Goal: Transaction & Acquisition: Purchase product/service

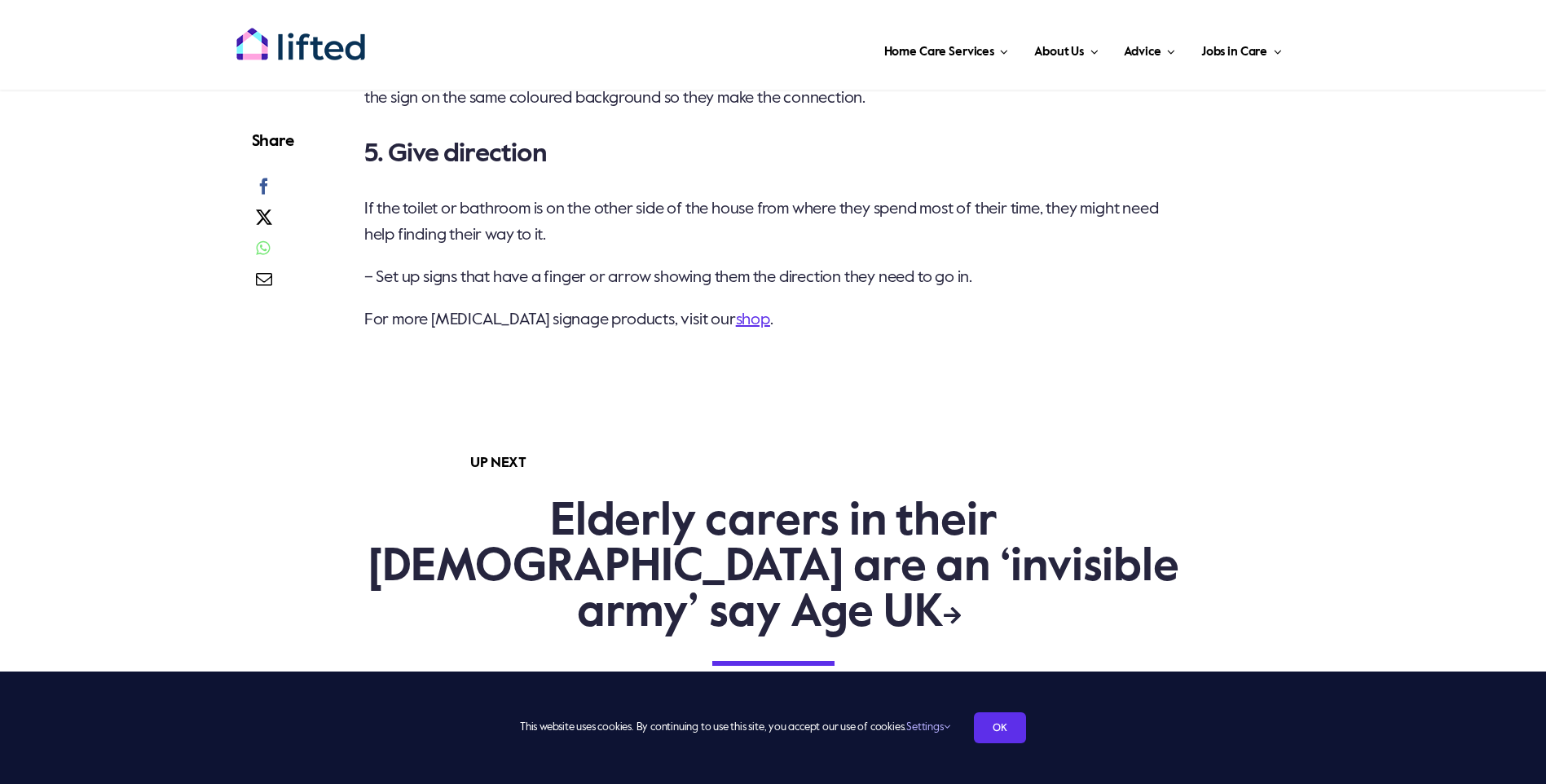
scroll to position [2444, 0]
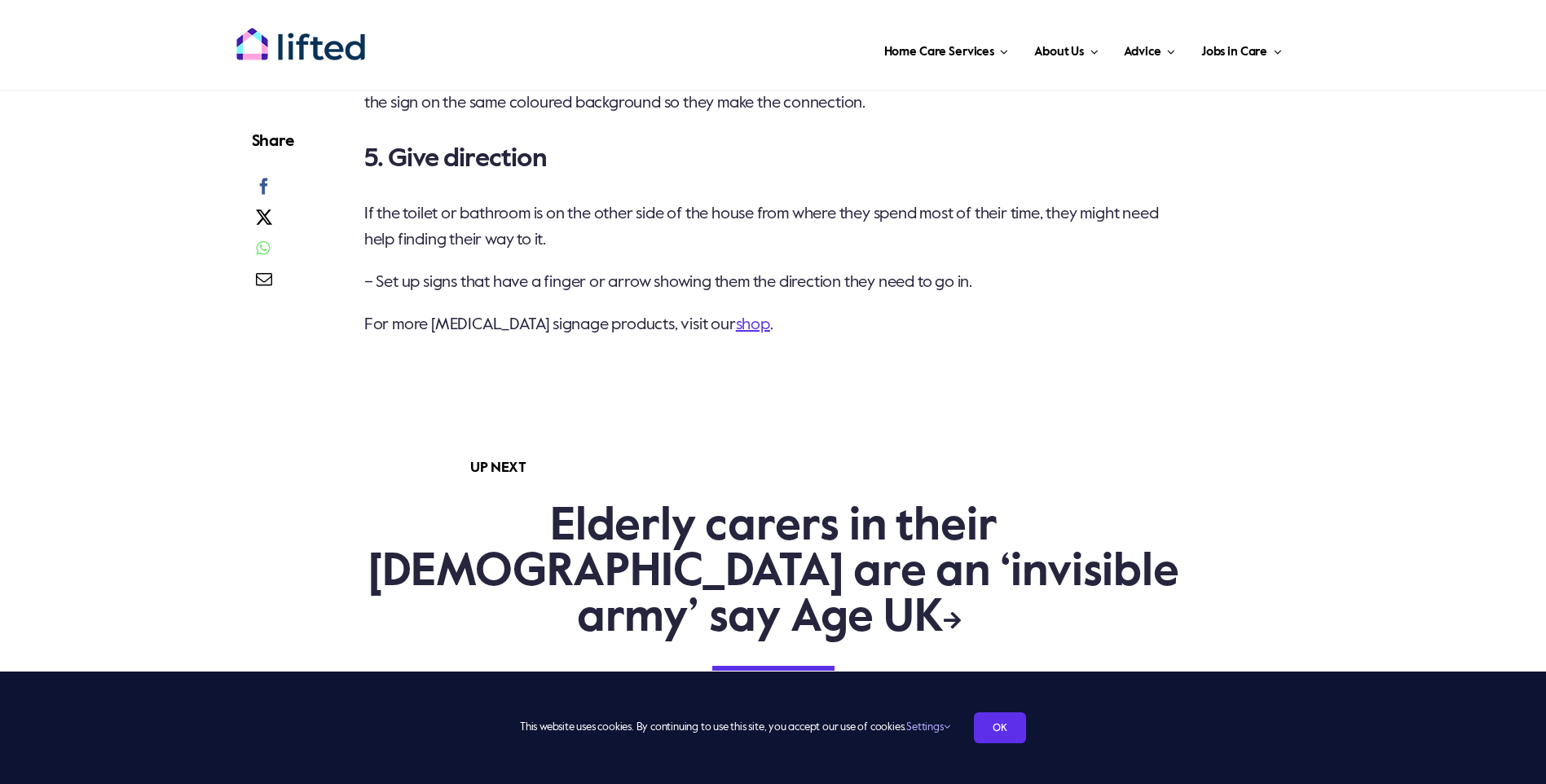
click at [736, 333] on link "shop" at bounding box center [752, 325] width 34 height 16
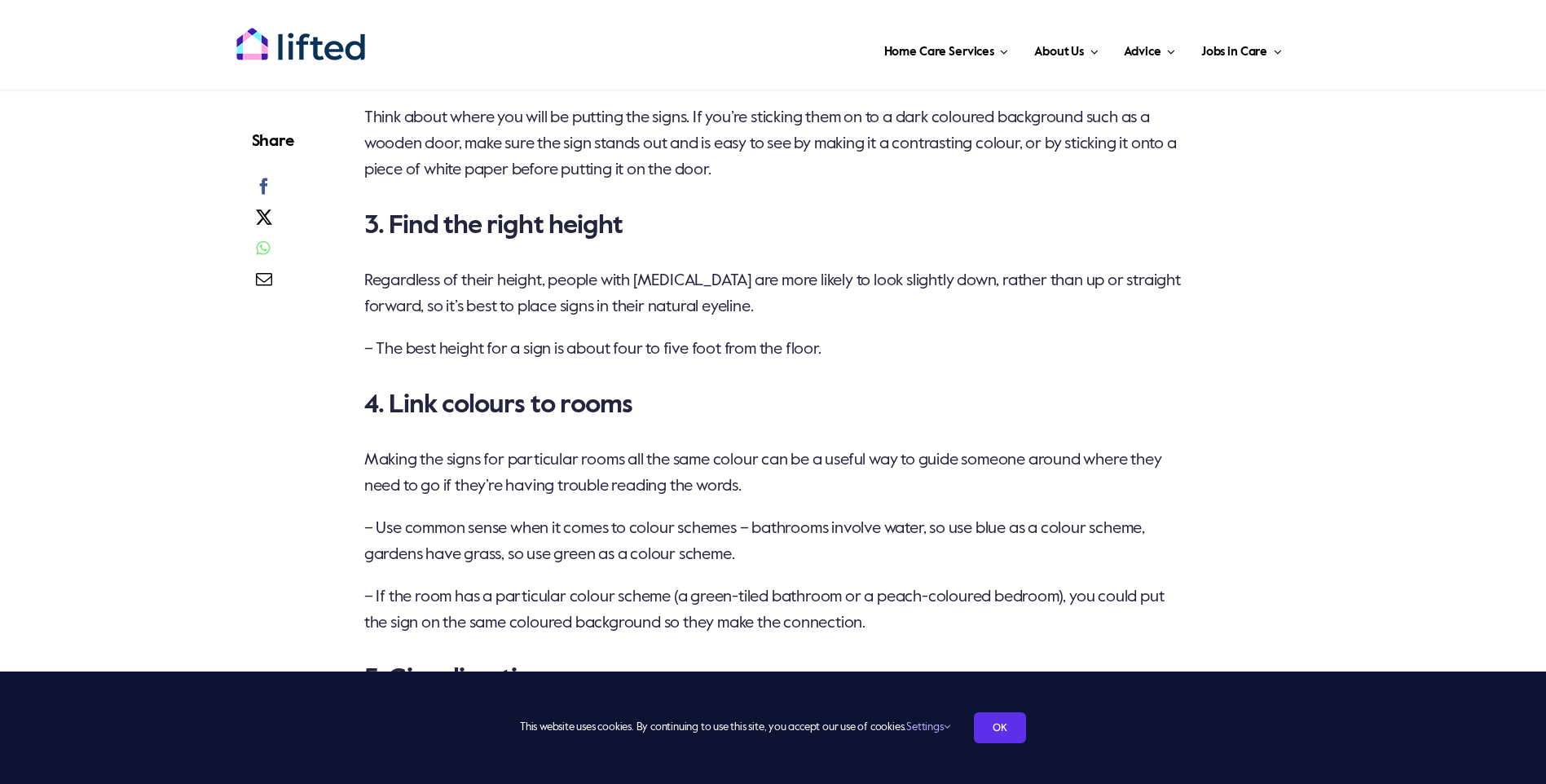
scroll to position [1939, 0]
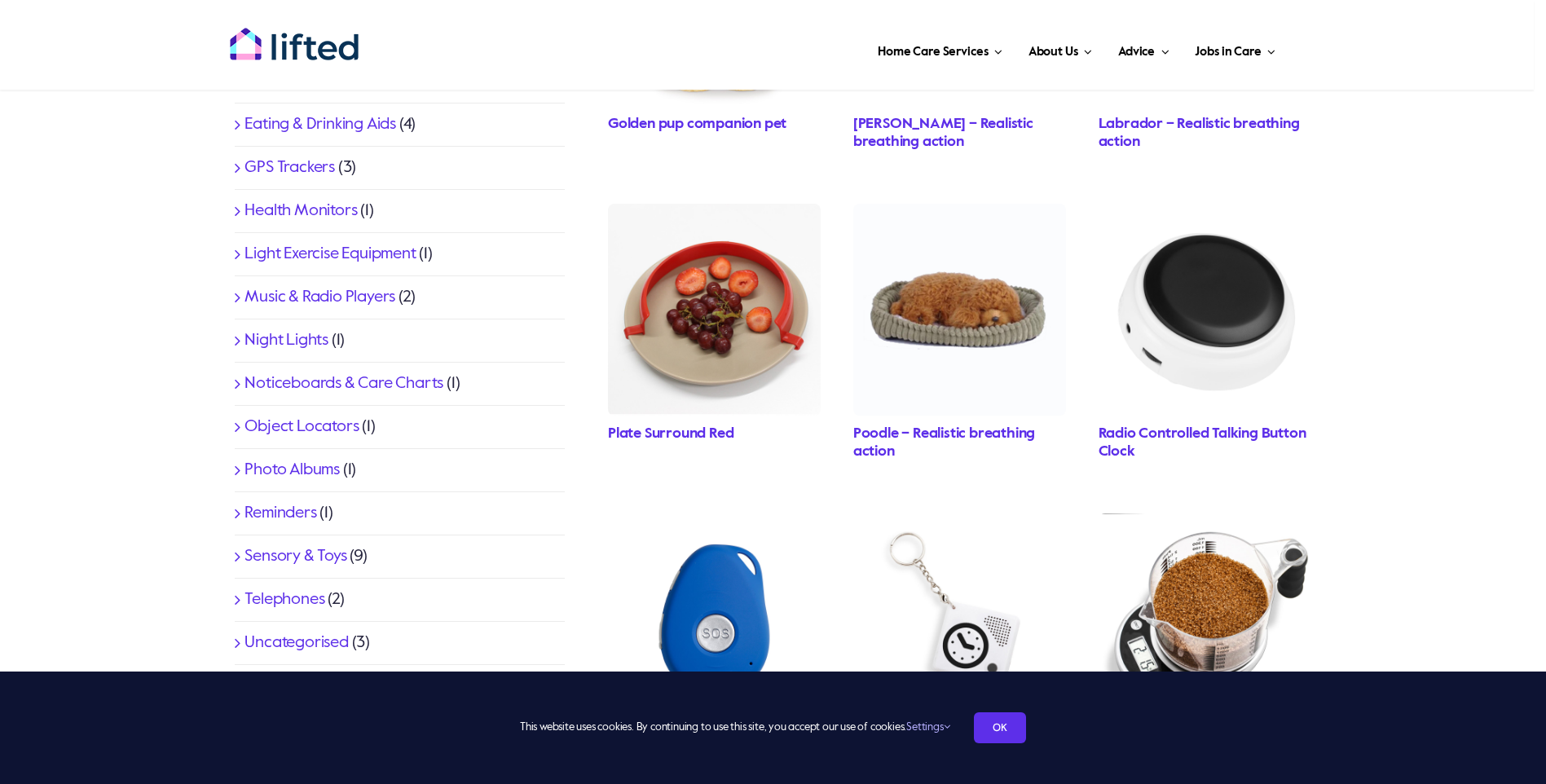
scroll to position [711, 0]
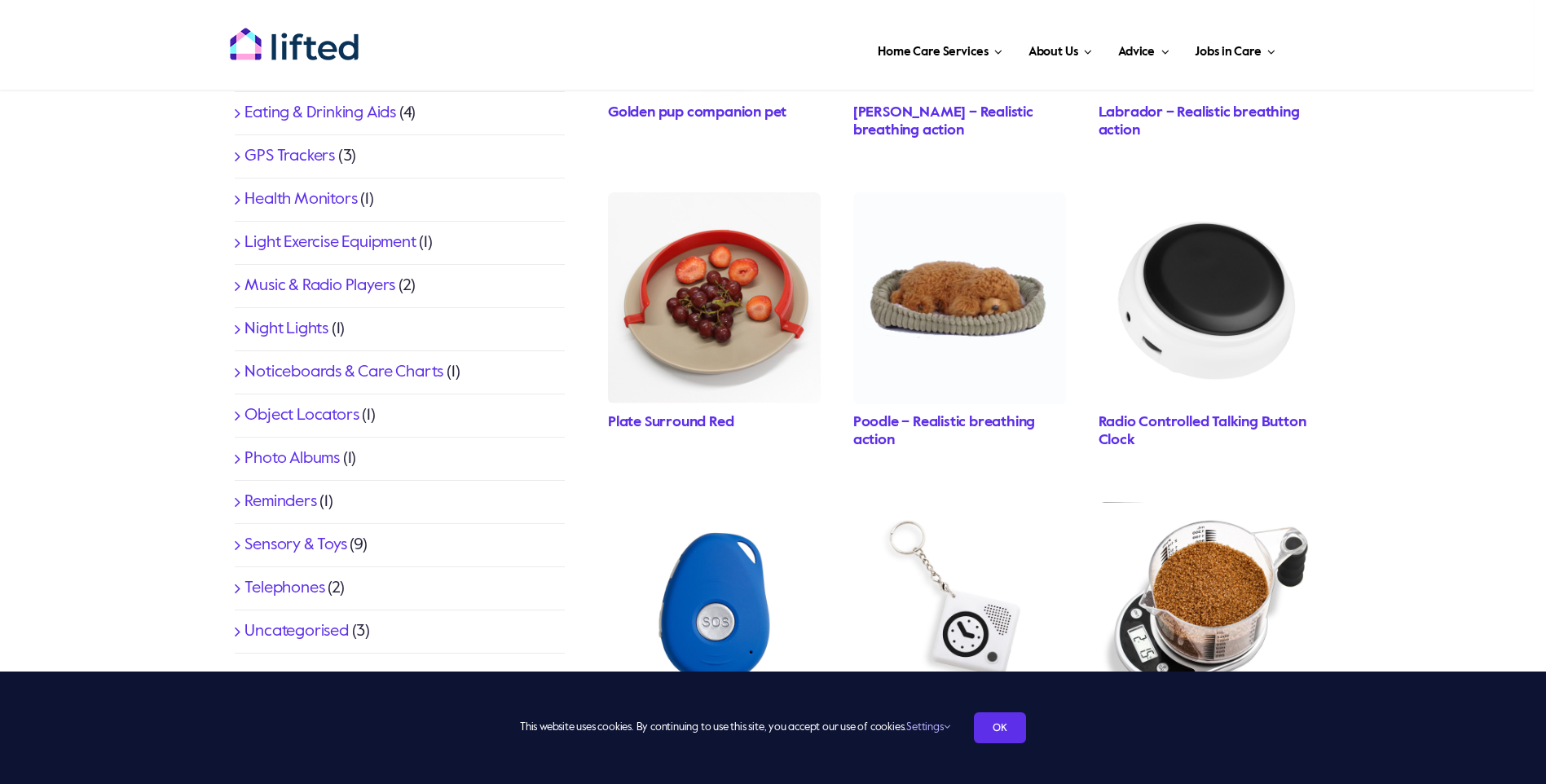
click at [244, 373] on link "Noticeboards & Care Charts" at bounding box center [343, 372] width 199 height 16
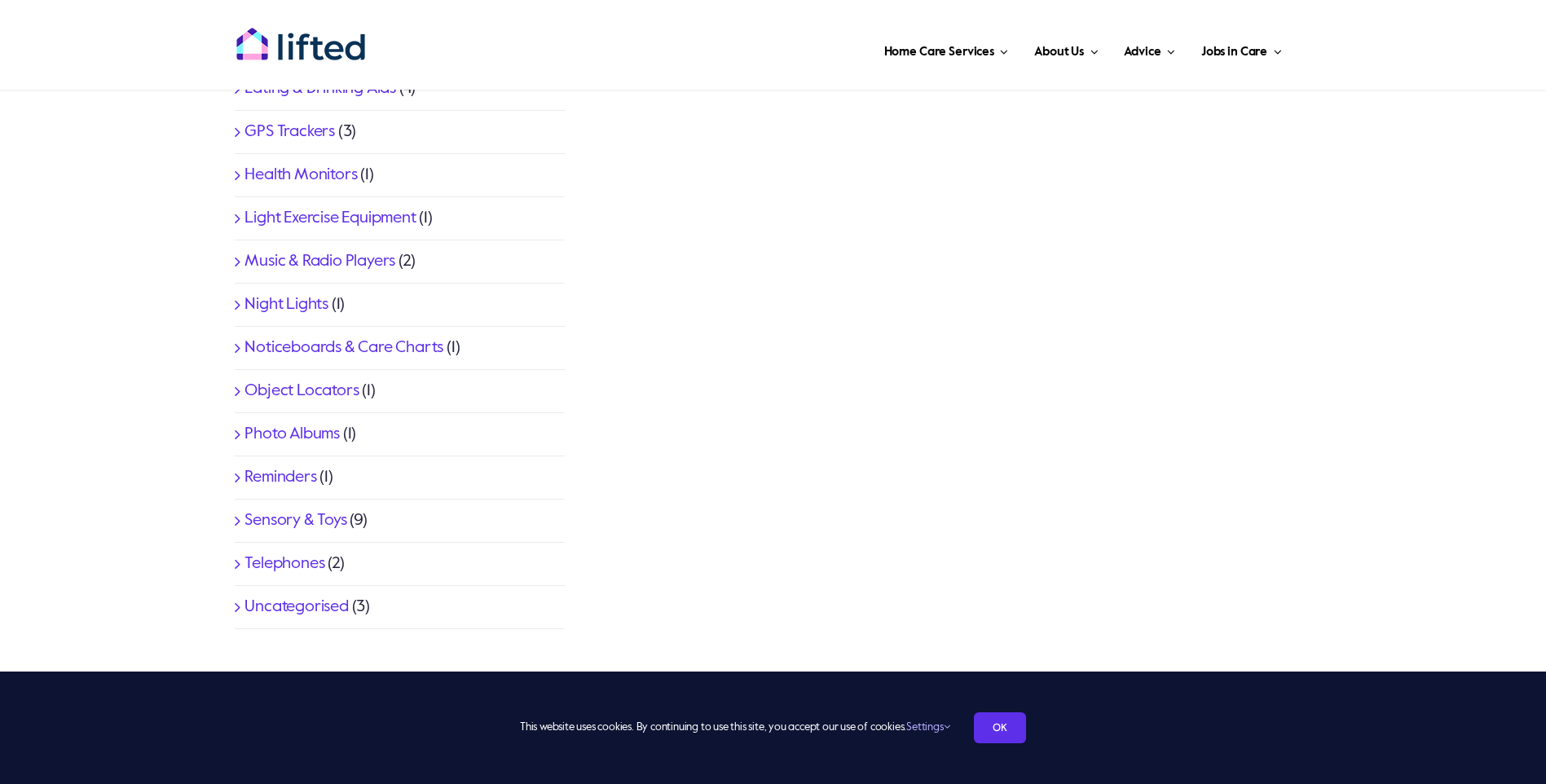
scroll to position [760, 0]
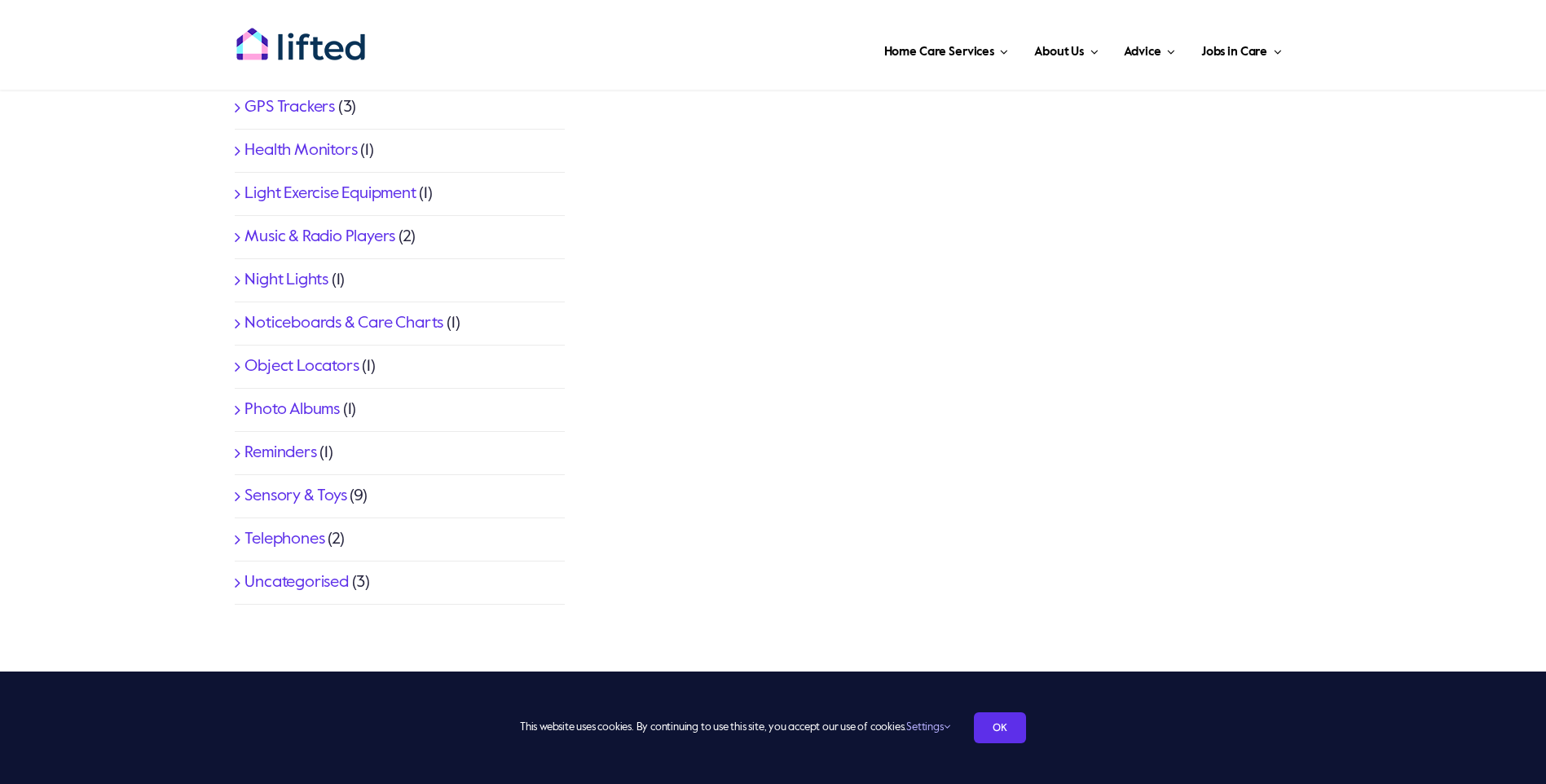
click at [244, 453] on link "Reminders" at bounding box center [280, 453] width 72 height 16
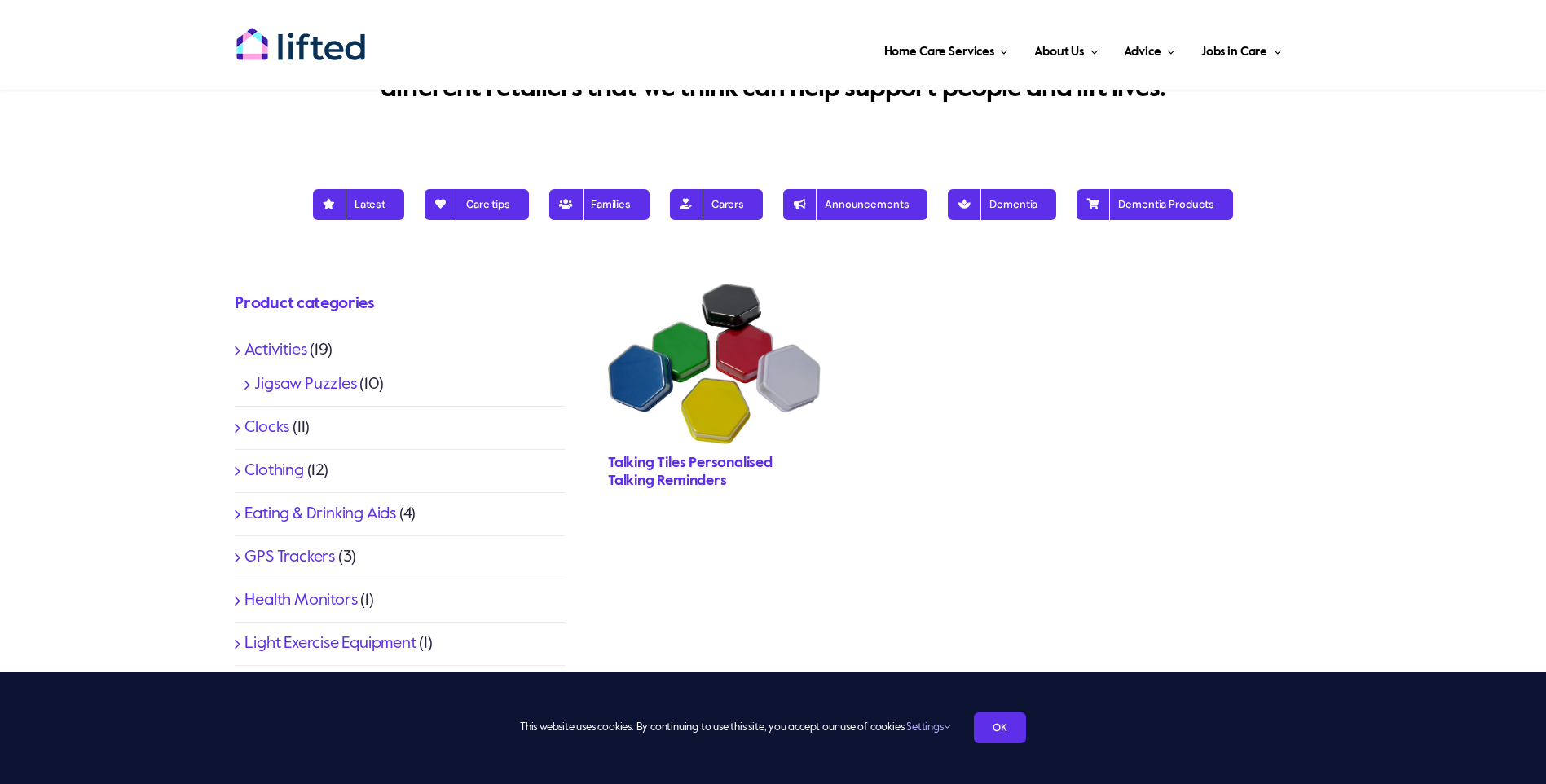
scroll to position [267, 0]
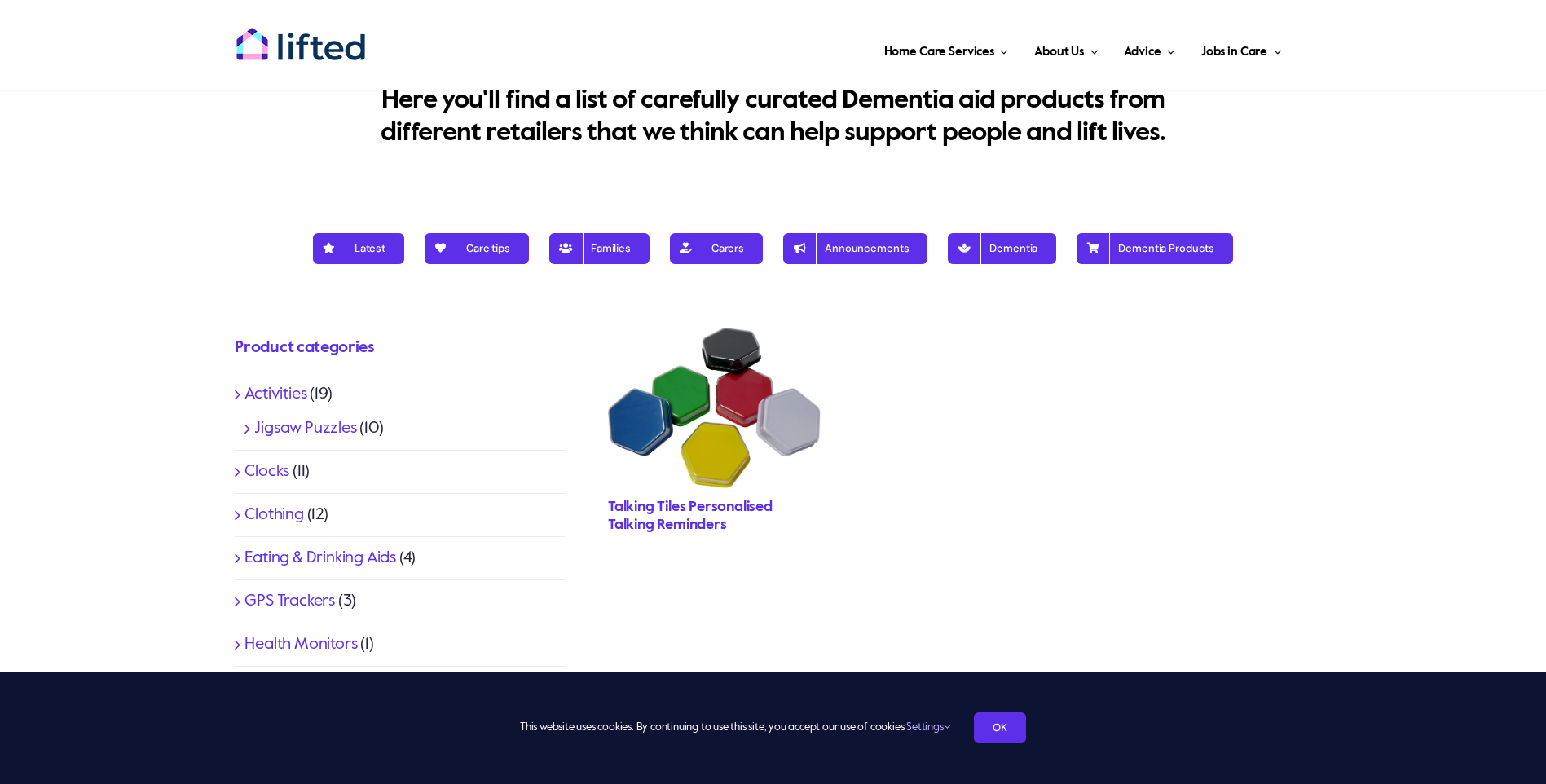
click at [662, 520] on link "Talking Tiles Personalised Talking Reminders" at bounding box center [690, 516] width 165 height 33
